Goal: Task Accomplishment & Management: Manage account settings

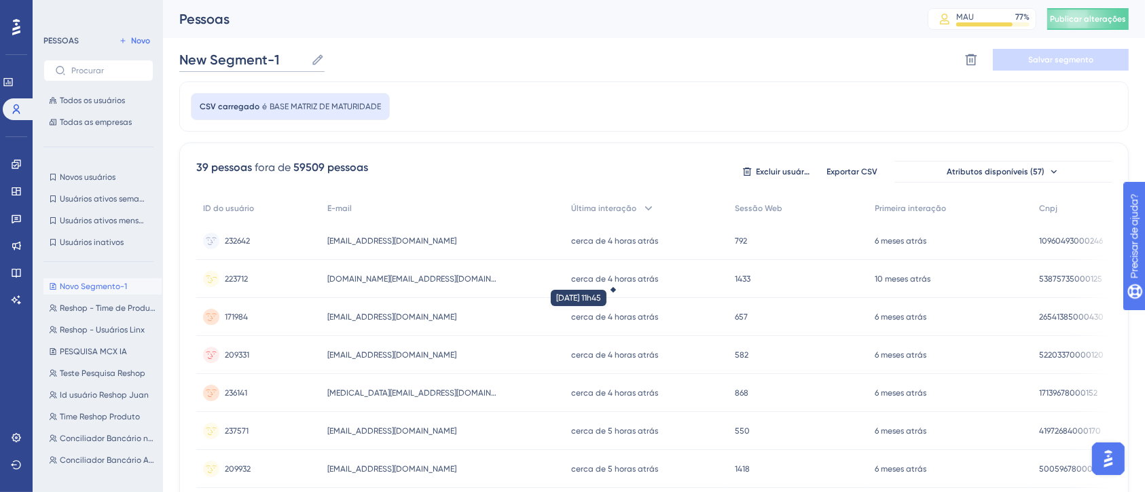
click at [222, 64] on input "New Segment-1" at bounding box center [242, 59] width 126 height 19
type input "Matriz de maturidade - FRQ"
click at [1066, 50] on button "Salvar segmento" at bounding box center [1061, 60] width 136 height 22
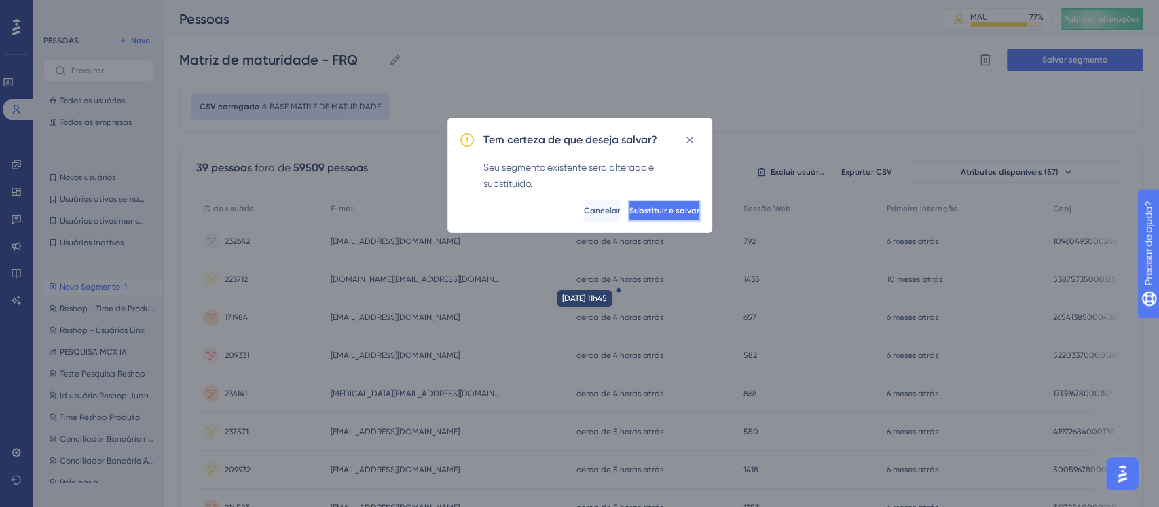
click at [647, 215] on button "Substituir e salvar" at bounding box center [664, 211] width 73 height 22
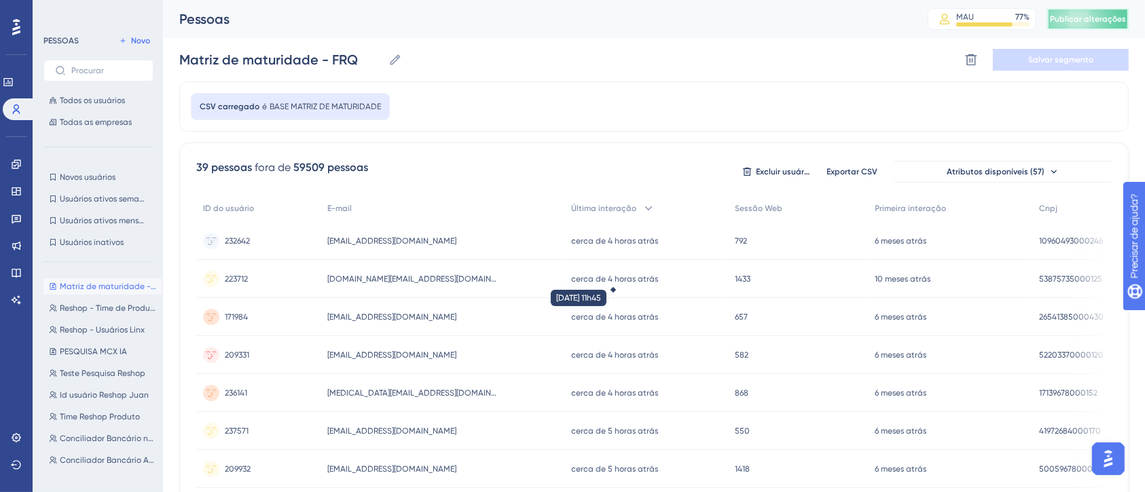
click at [1104, 25] on button "Publicar alterações" at bounding box center [1087, 19] width 81 height 22
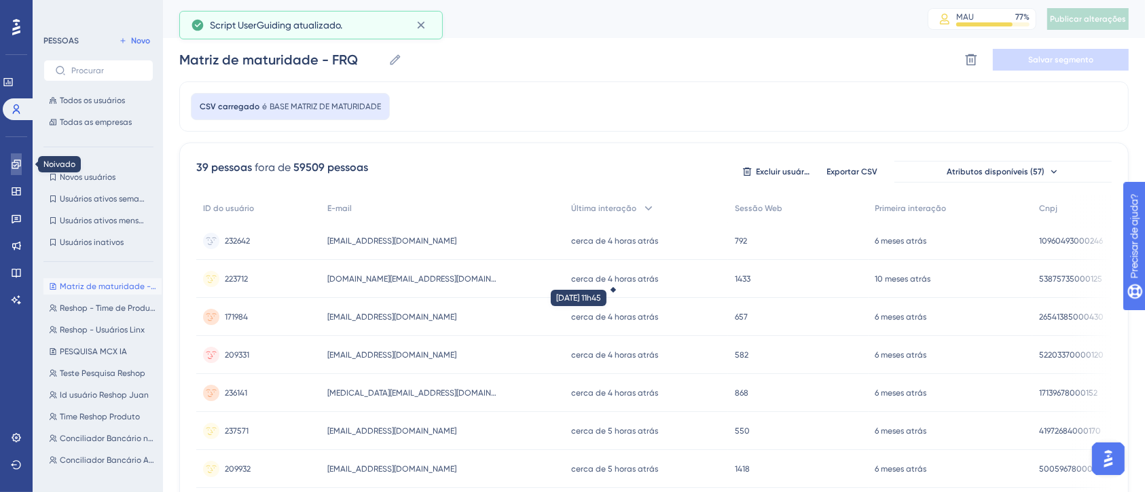
click at [22, 158] on link at bounding box center [16, 164] width 11 height 22
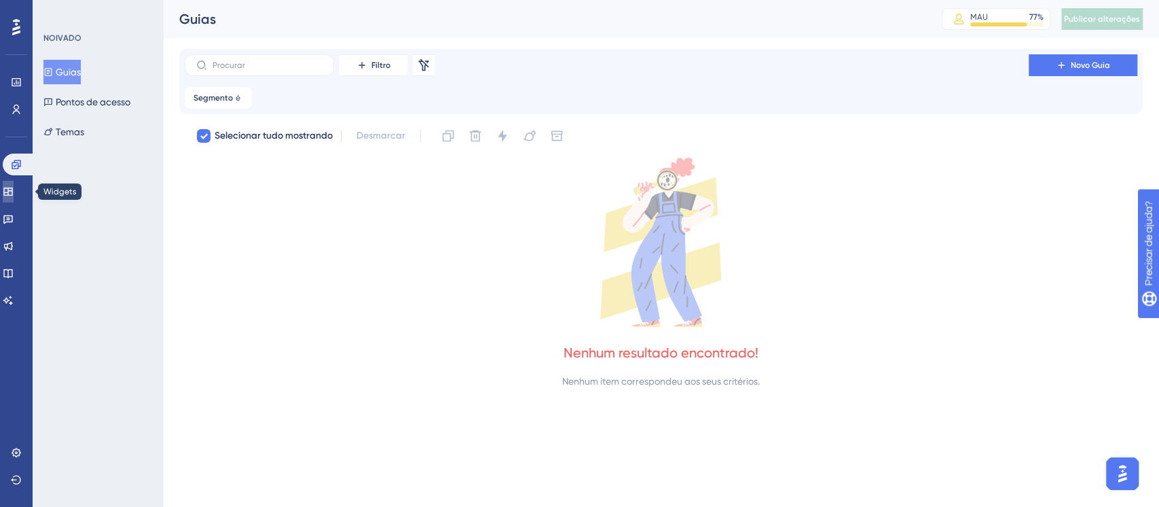
click at [14, 186] on icon at bounding box center [8, 191] width 11 height 11
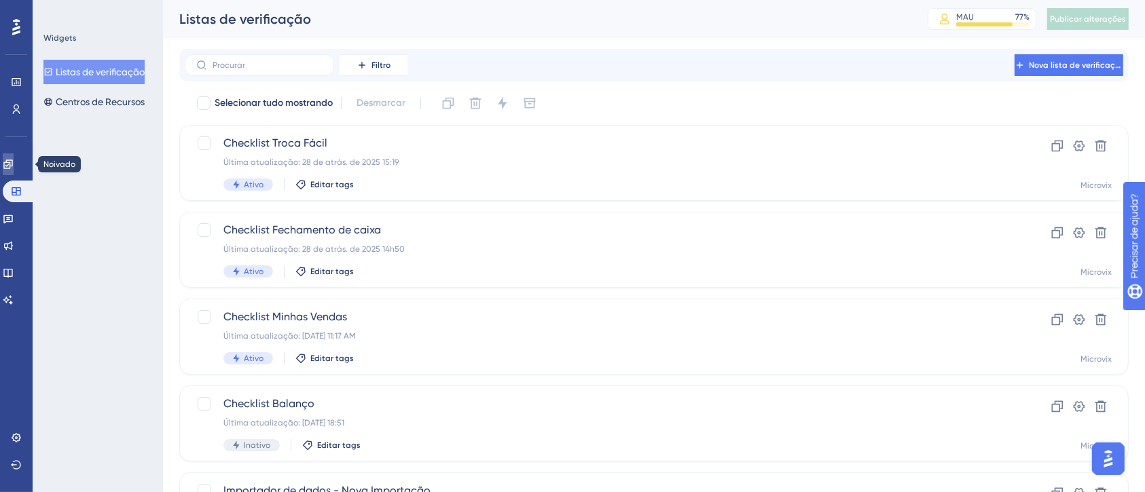
click at [14, 156] on link at bounding box center [8, 164] width 11 height 22
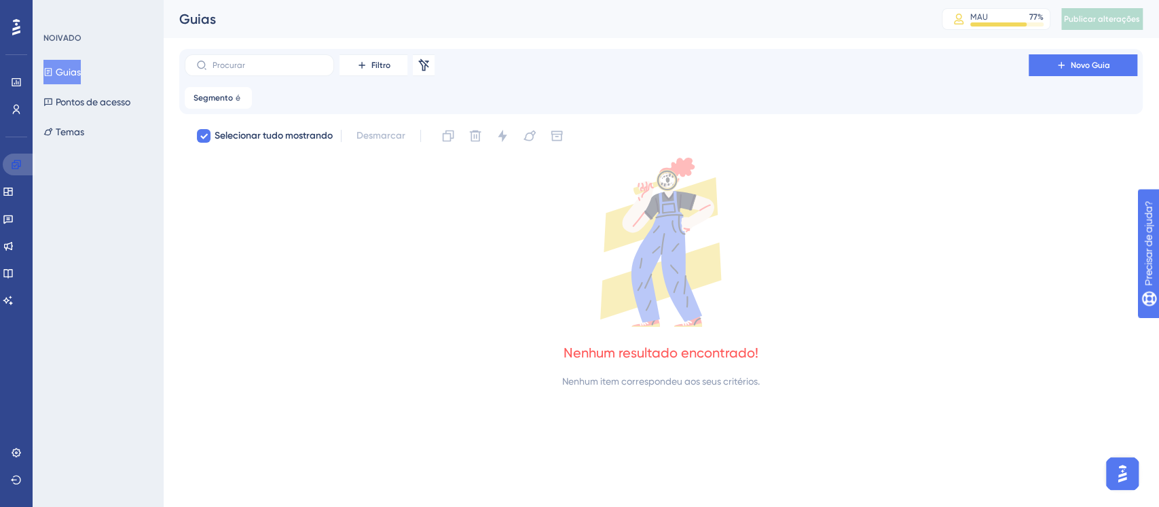
click at [14, 156] on link at bounding box center [19, 164] width 33 height 22
click at [14, 192] on icon at bounding box center [8, 191] width 11 height 11
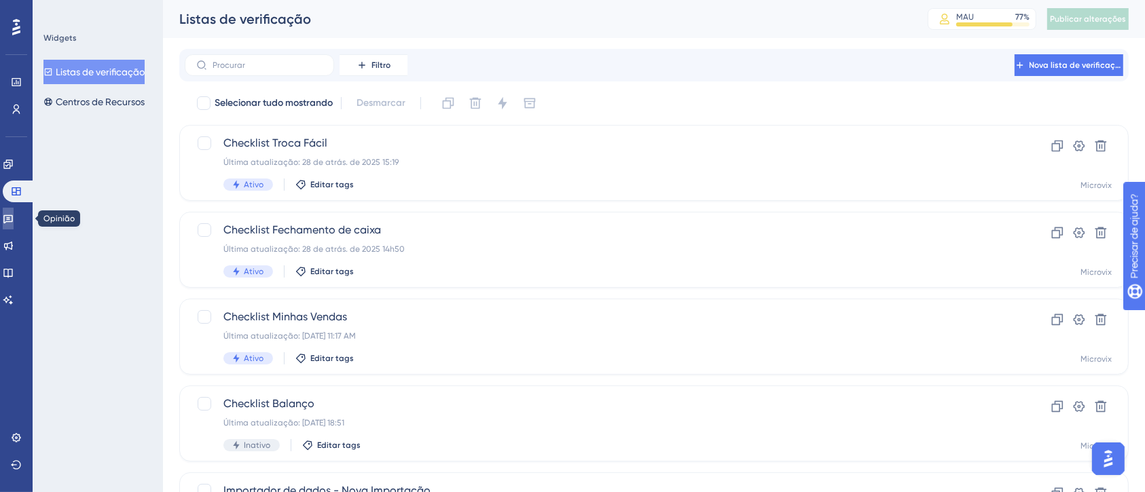
click at [14, 212] on link at bounding box center [8, 219] width 11 height 22
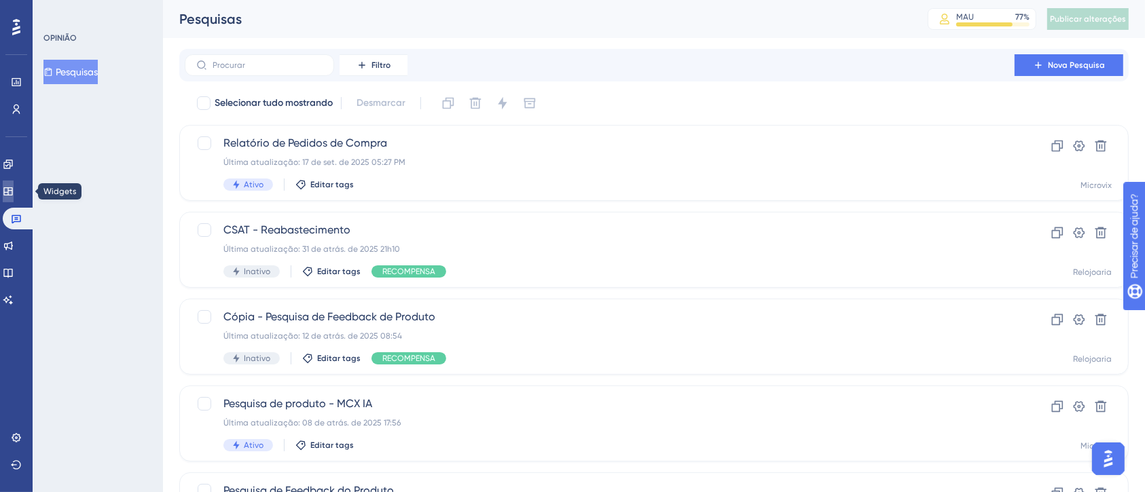
click at [12, 187] on icon at bounding box center [7, 191] width 9 height 8
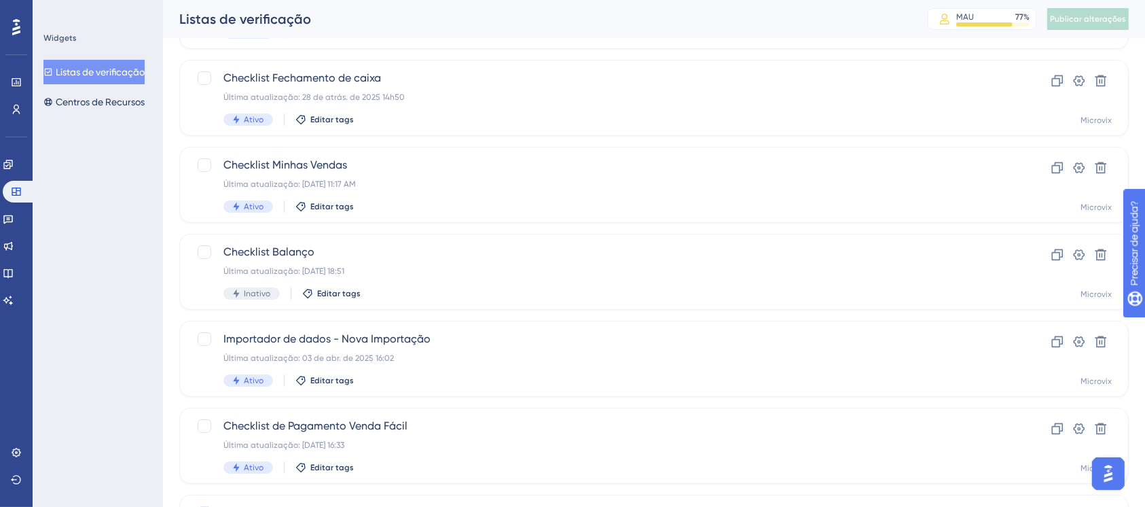
scroll to position [181, 0]
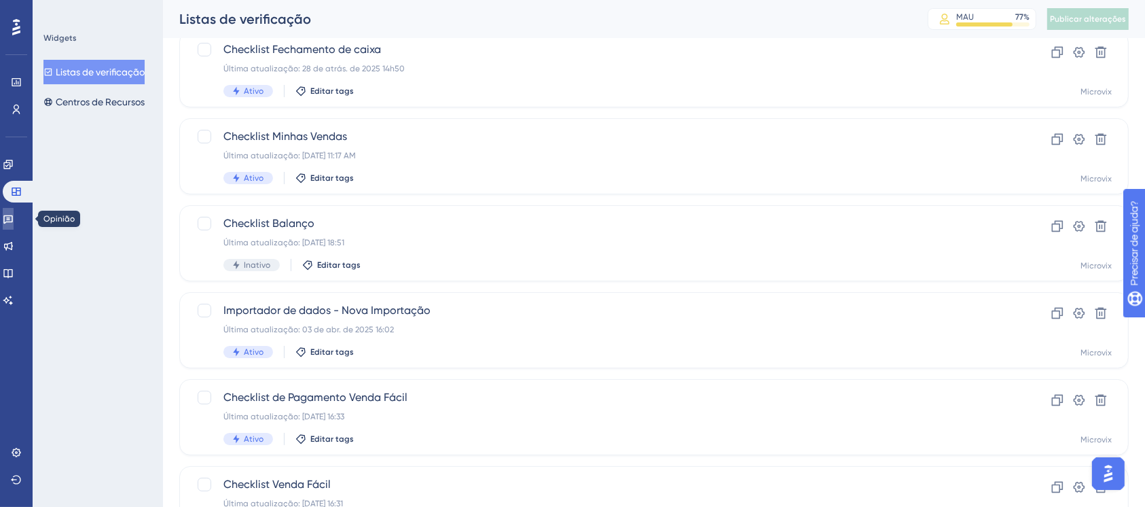
click at [14, 216] on link at bounding box center [8, 219] width 11 height 22
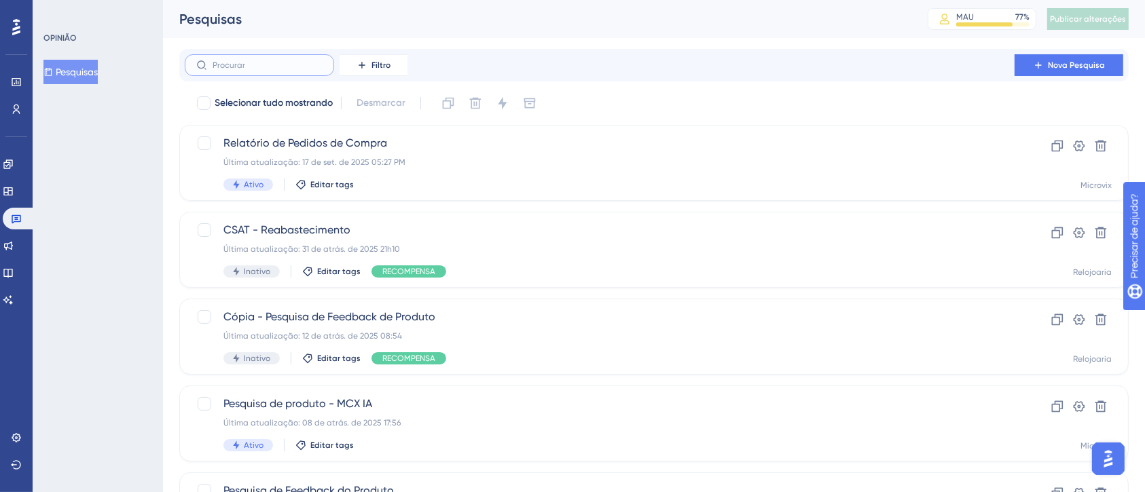
click at [287, 65] on input "text" at bounding box center [268, 65] width 110 height 10
type input "PL"
checkbox input "true"
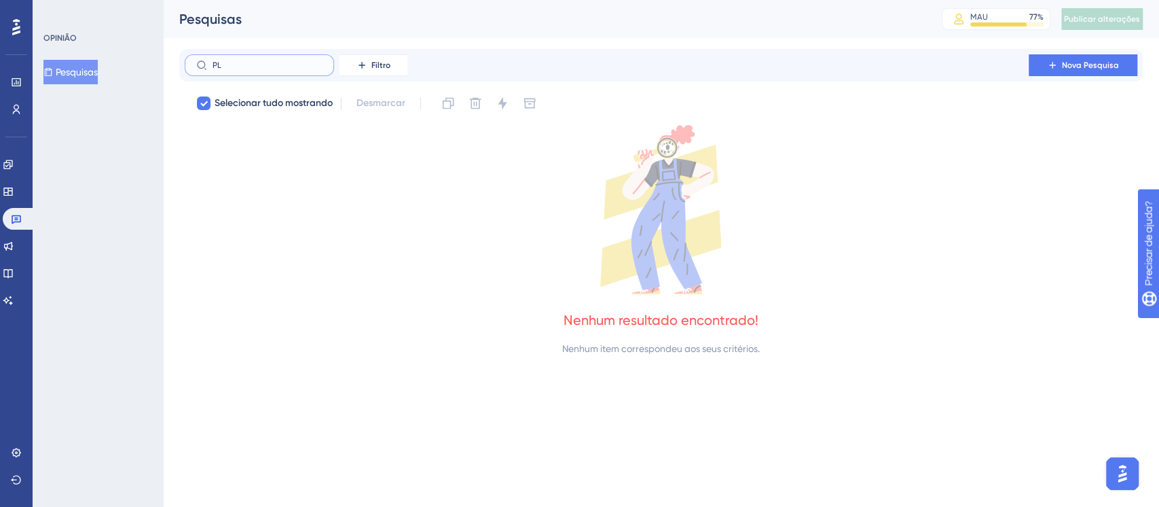
type input "P"
checkbox input "false"
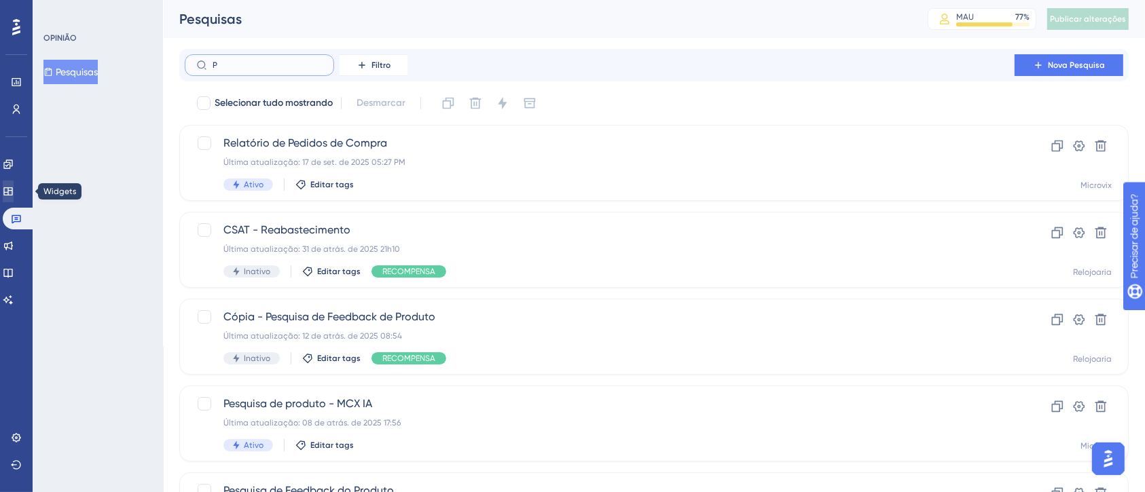
type input "P"
click at [11, 187] on icon at bounding box center [8, 191] width 11 height 11
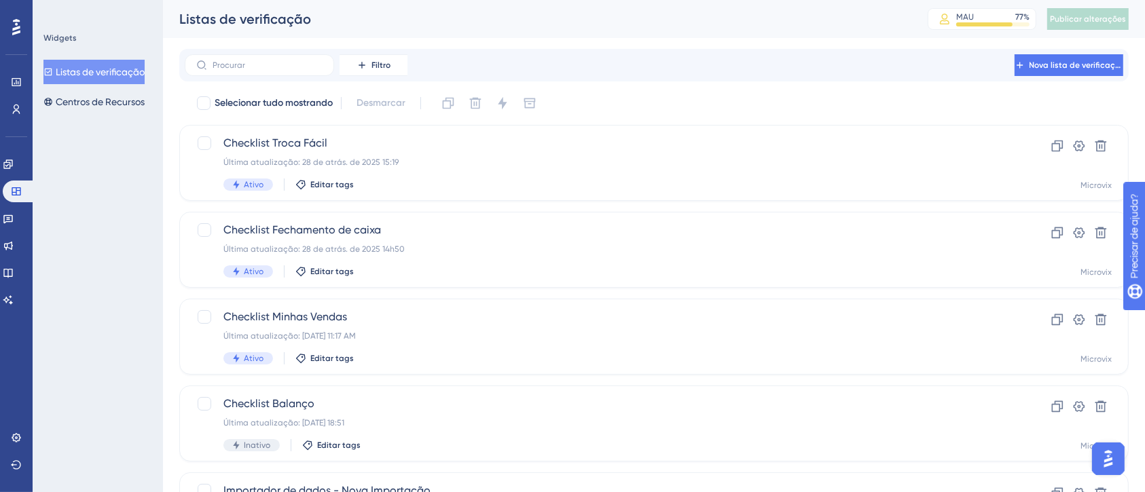
click at [277, 44] on div "Desempenho Usuários Noivado Widgets Opinião Atualizações de produtos Base de co…" at bounding box center [654, 372] width 982 height 744
click at [269, 61] on input "text" at bounding box center [268, 65] width 110 height 10
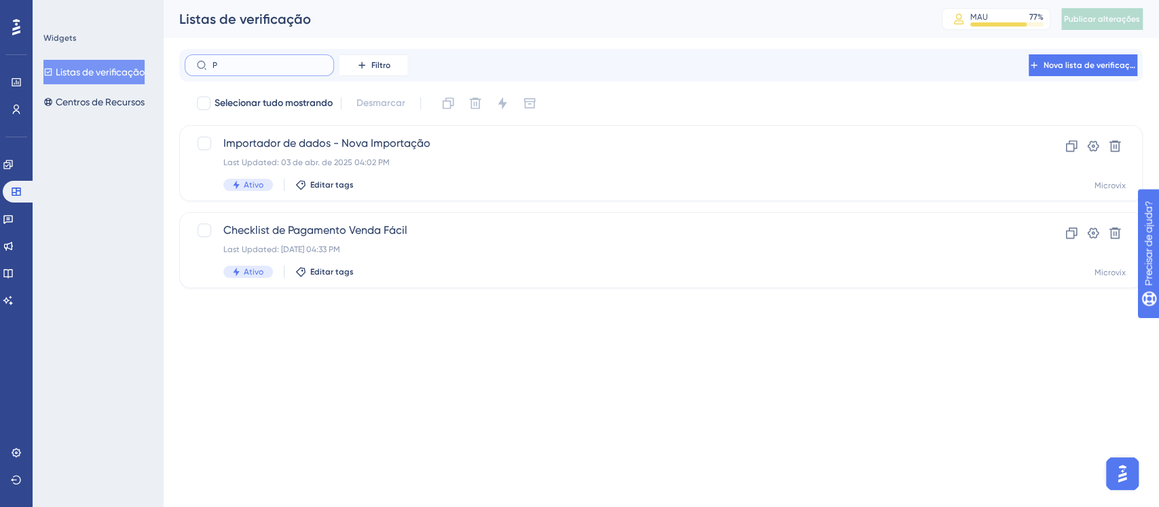
type input "PG"
checkbox input "true"
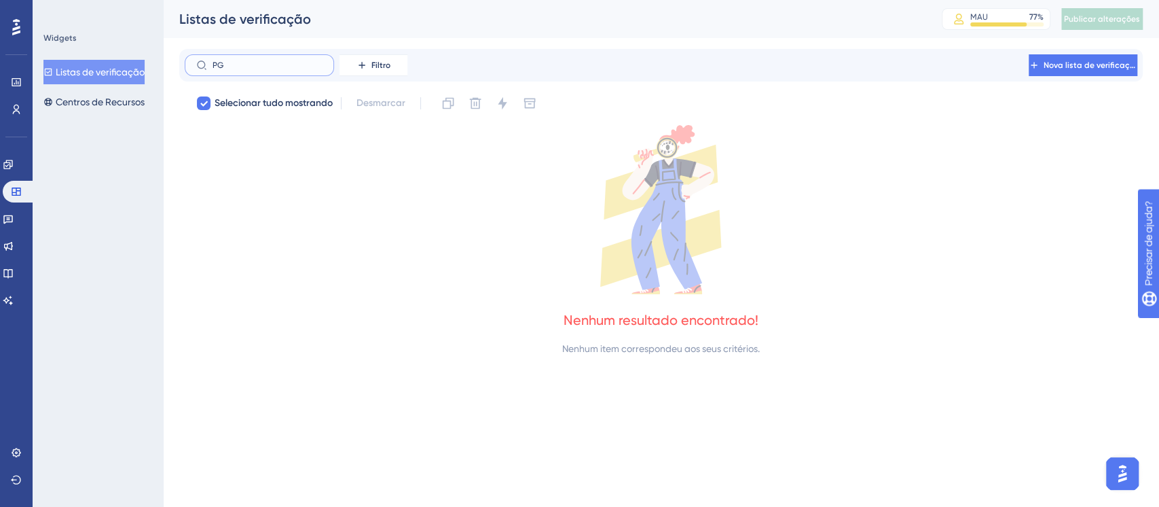
type input "P"
checkbox input "false"
type input "PL"
checkbox input "true"
type input "PLG"
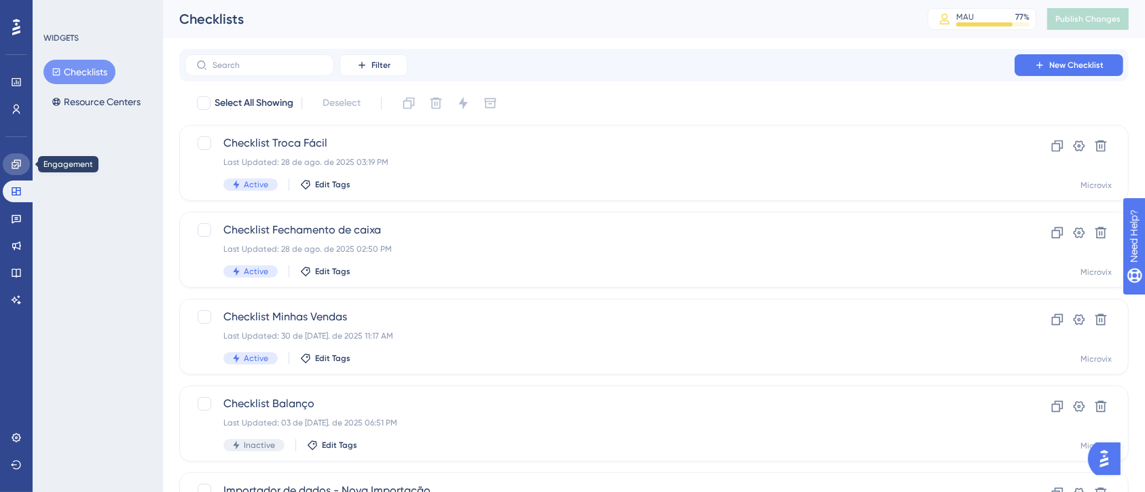
click at [14, 170] on link at bounding box center [16, 164] width 27 height 22
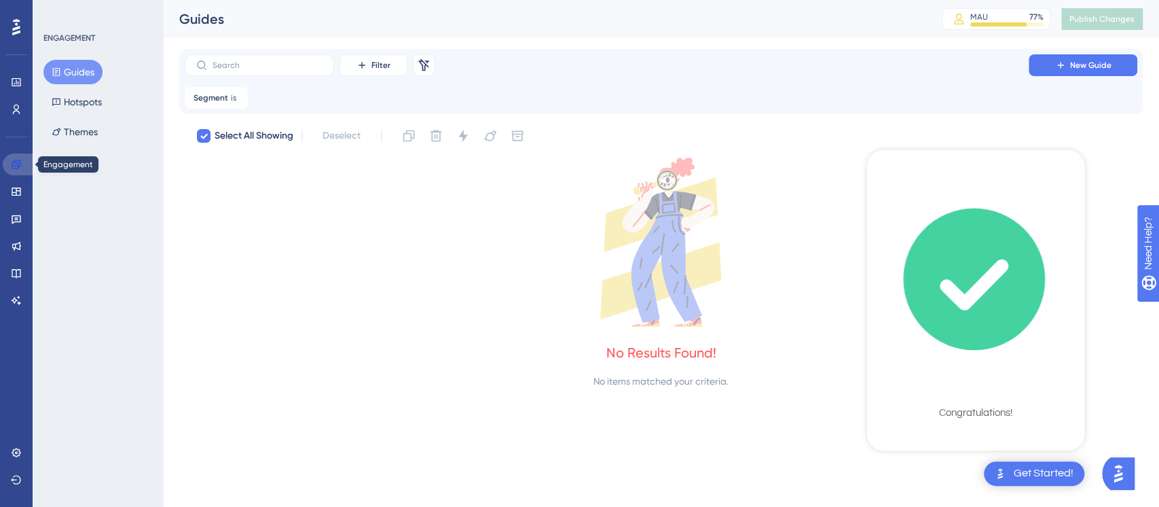
click at [14, 170] on link at bounding box center [19, 164] width 33 height 22
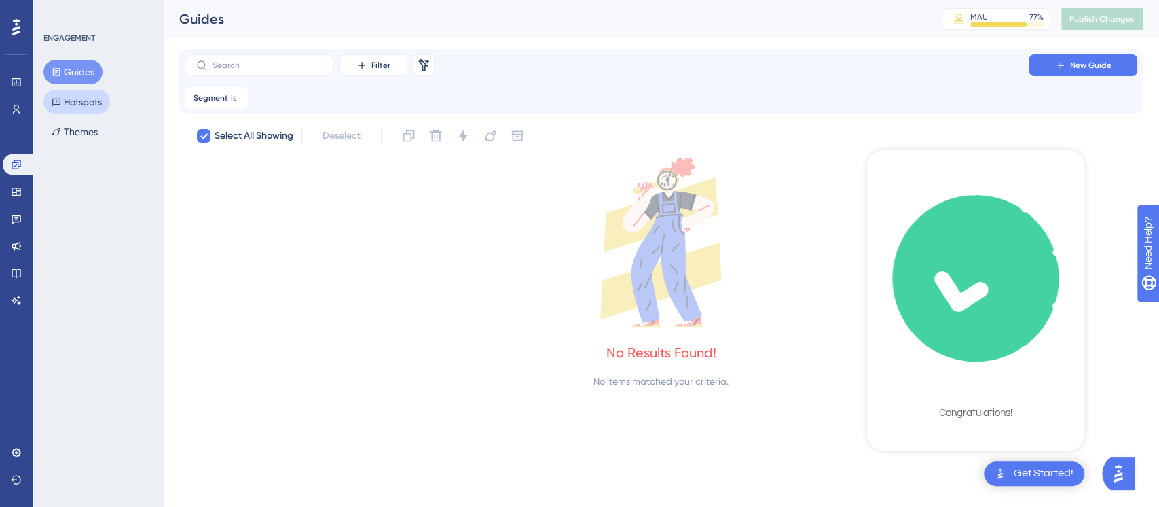
click at [83, 103] on button "Hotspots" at bounding box center [76, 102] width 67 height 24
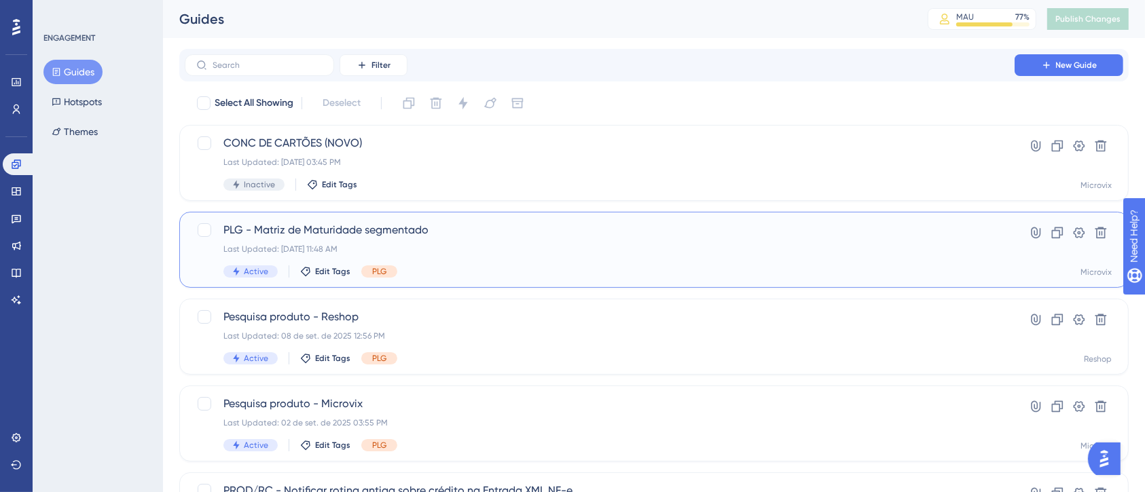
click at [566, 229] on span "PLG - Matriz de Maturidade segmentado" at bounding box center [599, 230] width 752 height 16
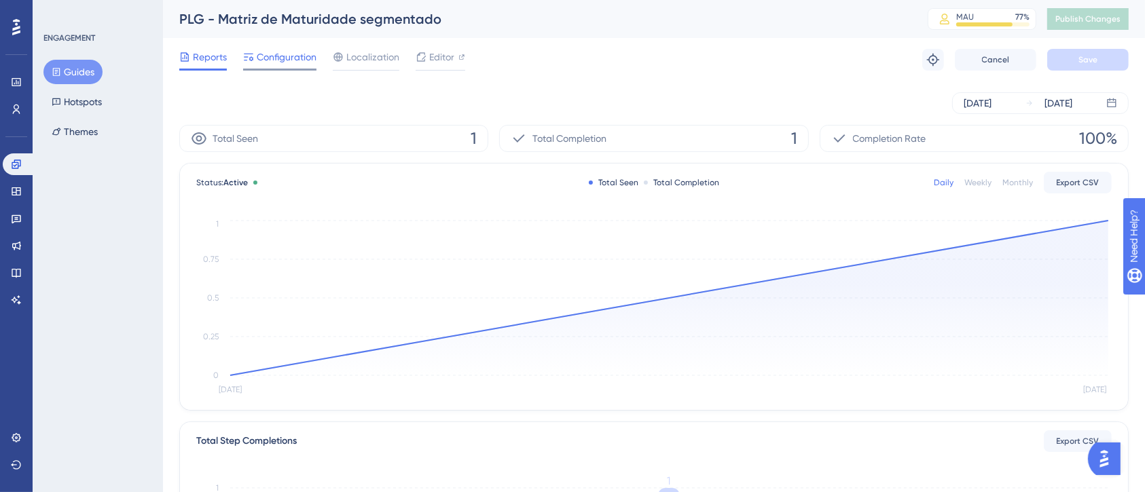
click at [288, 49] on span "Configuration" at bounding box center [287, 57] width 60 height 16
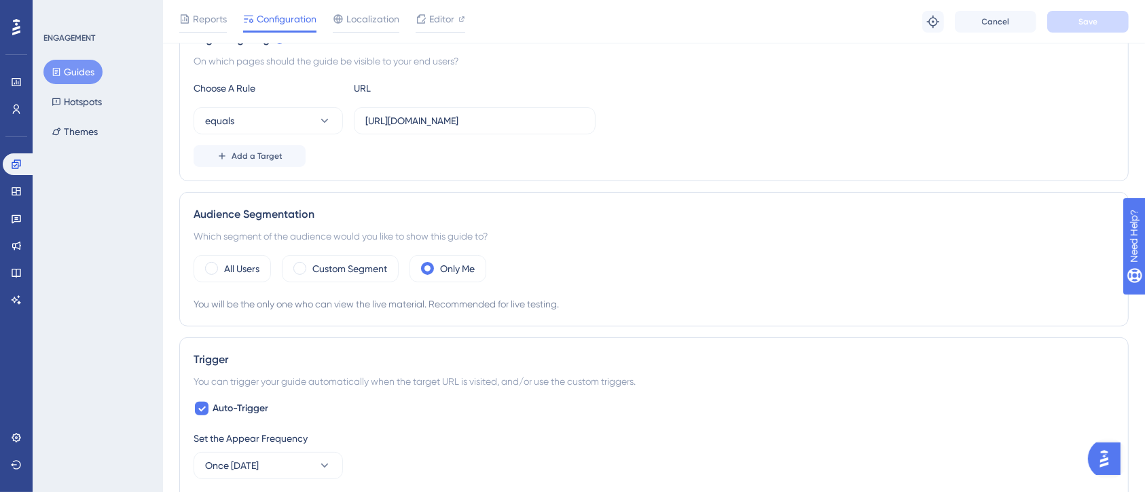
scroll to position [362, 0]
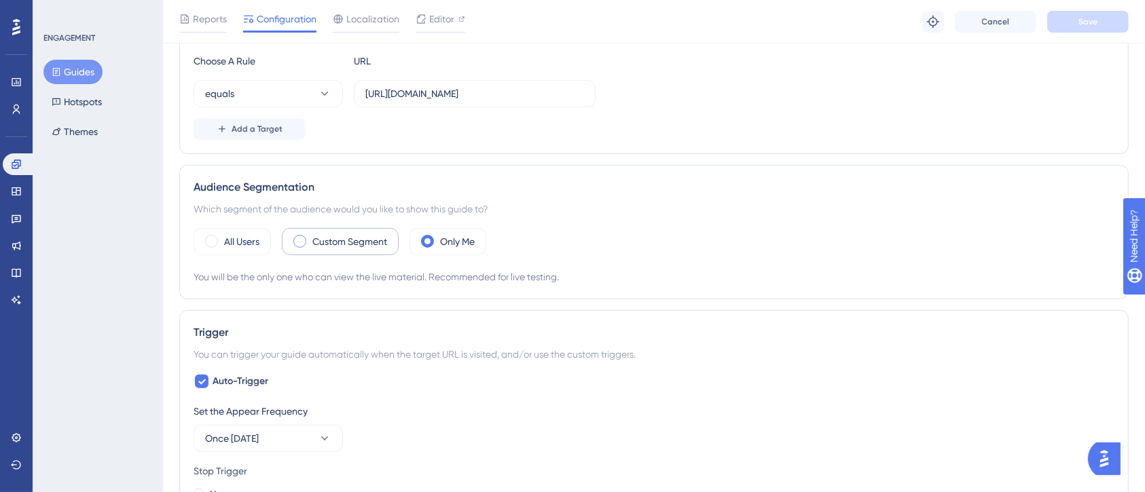
click at [304, 240] on span at bounding box center [299, 241] width 13 height 13
click at [310, 237] on input "radio" at bounding box center [310, 237] width 0 height 0
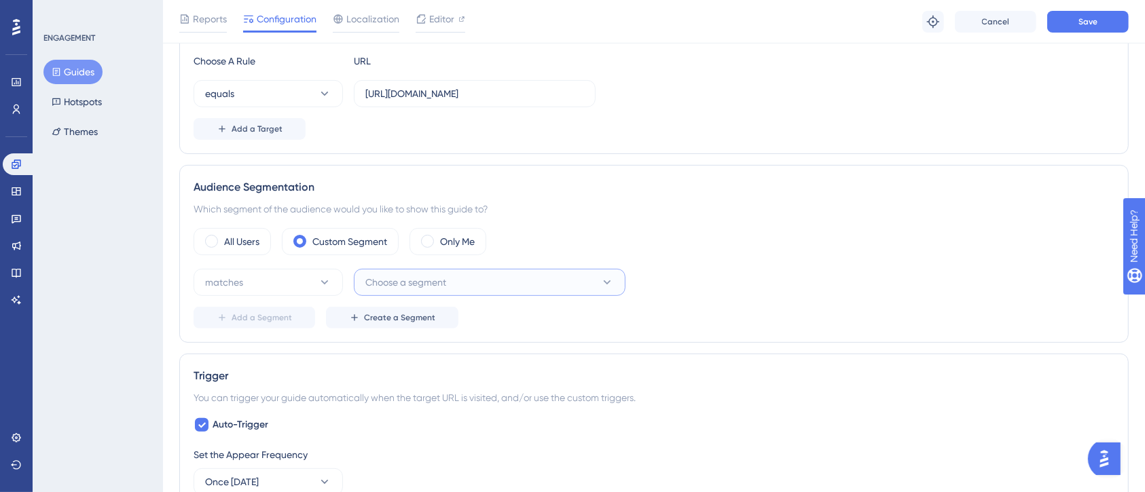
click at [424, 274] on span "Choose a segment" at bounding box center [405, 282] width 81 height 16
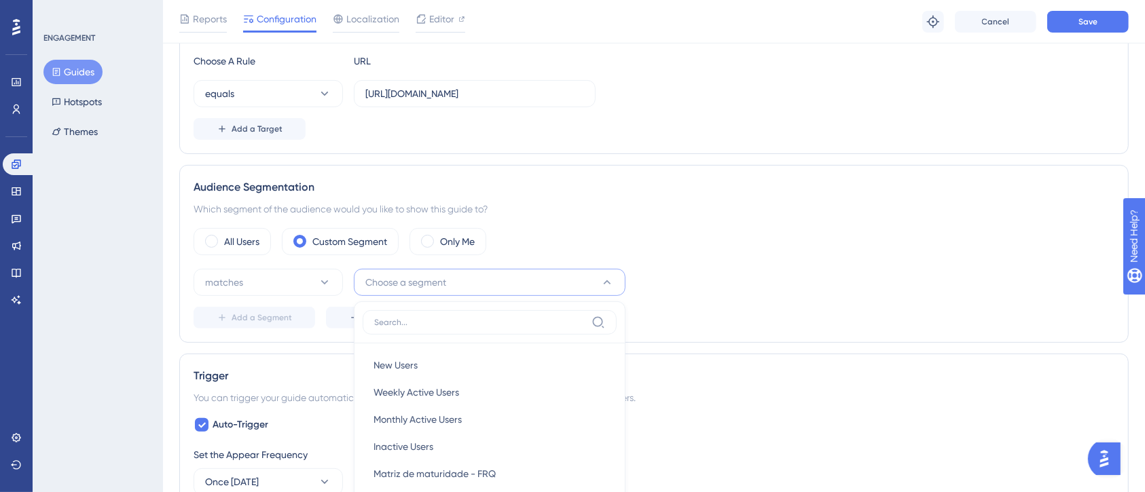
scroll to position [550, 0]
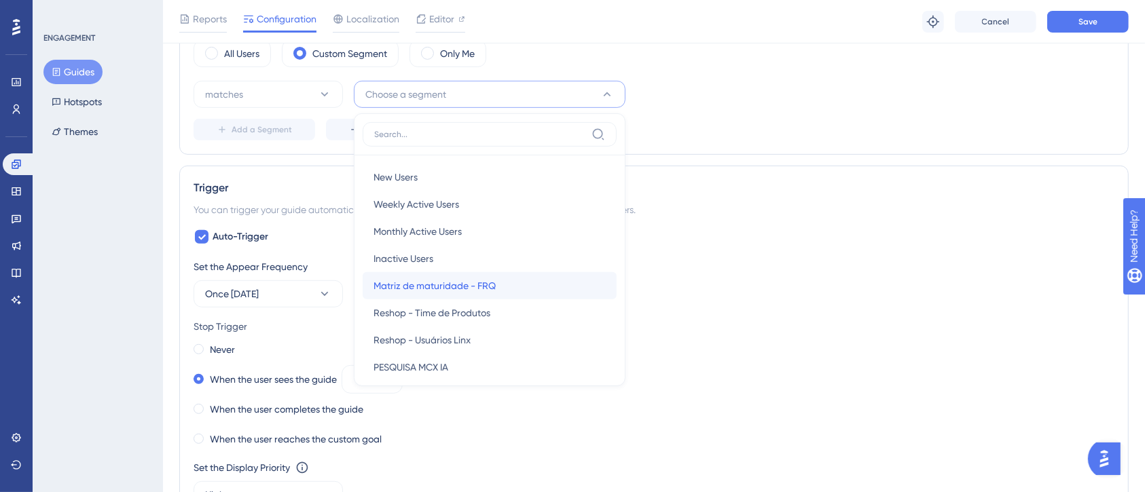
click at [441, 285] on span "Matriz de maturidade - FRQ" at bounding box center [435, 286] width 122 height 16
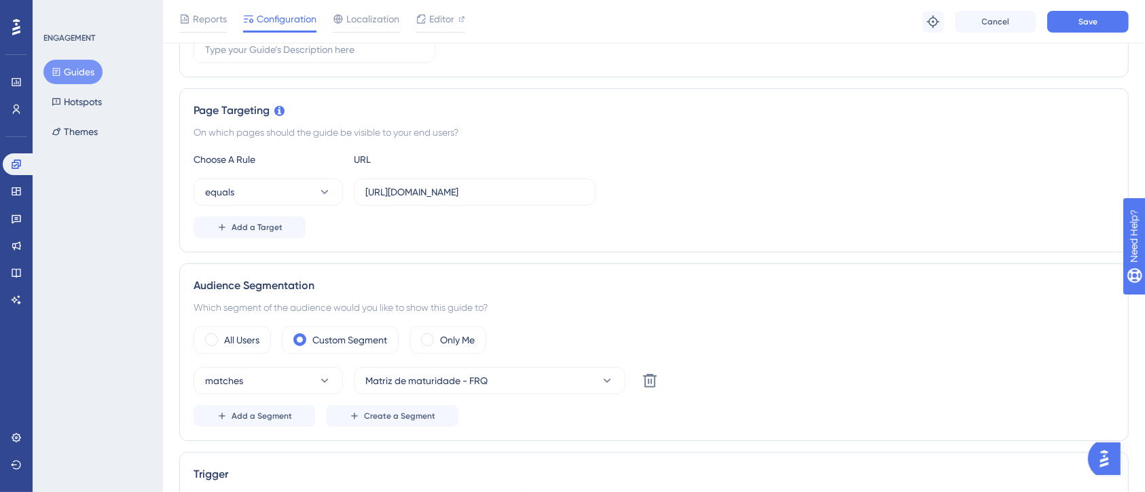
scroll to position [0, 0]
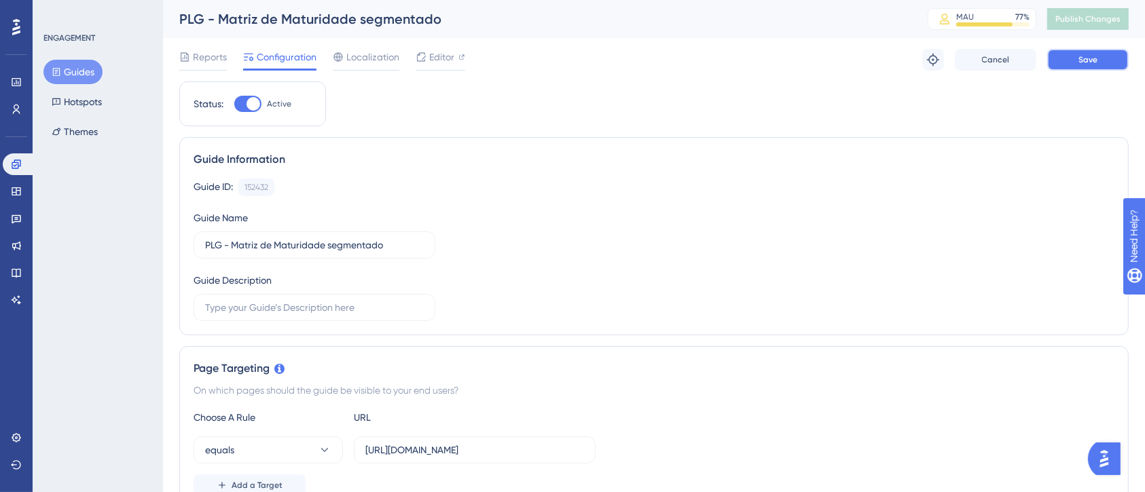
click at [1072, 65] on button "Save" at bounding box center [1087, 60] width 81 height 22
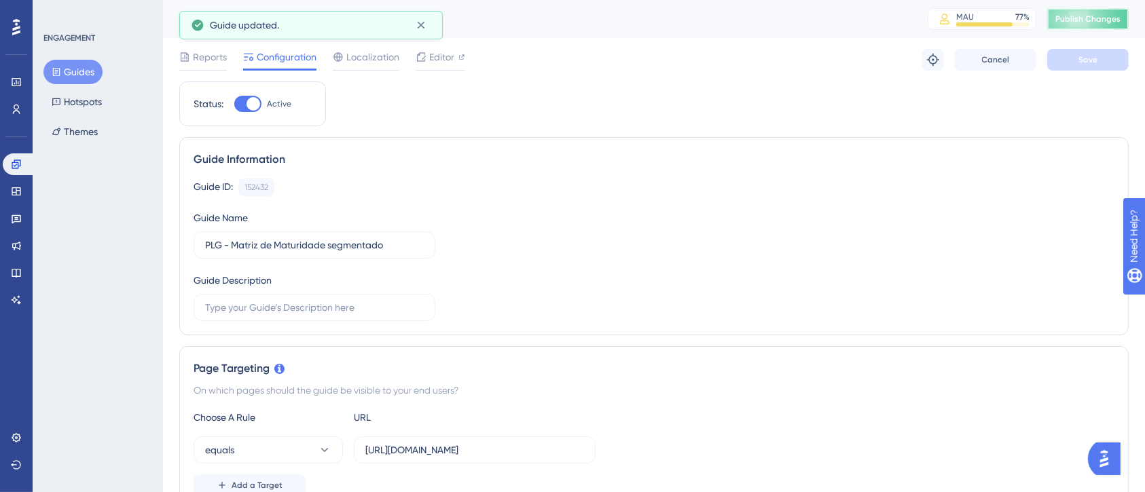
click at [1093, 22] on span "Publish Changes" at bounding box center [1087, 19] width 65 height 11
click at [435, 58] on span "Editor" at bounding box center [441, 57] width 25 height 16
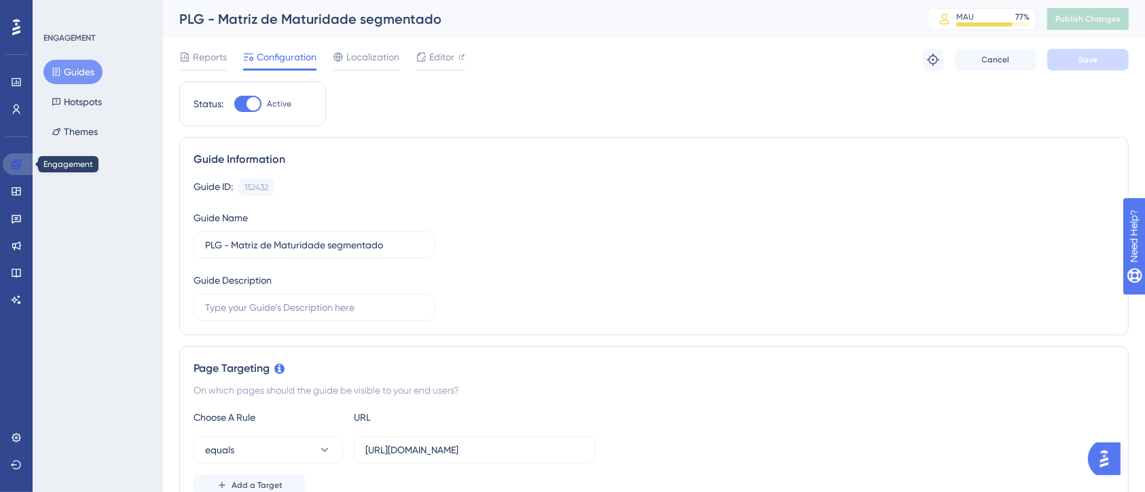
click at [11, 161] on icon at bounding box center [16, 164] width 11 height 11
